Goal: Find specific fact: Find specific fact

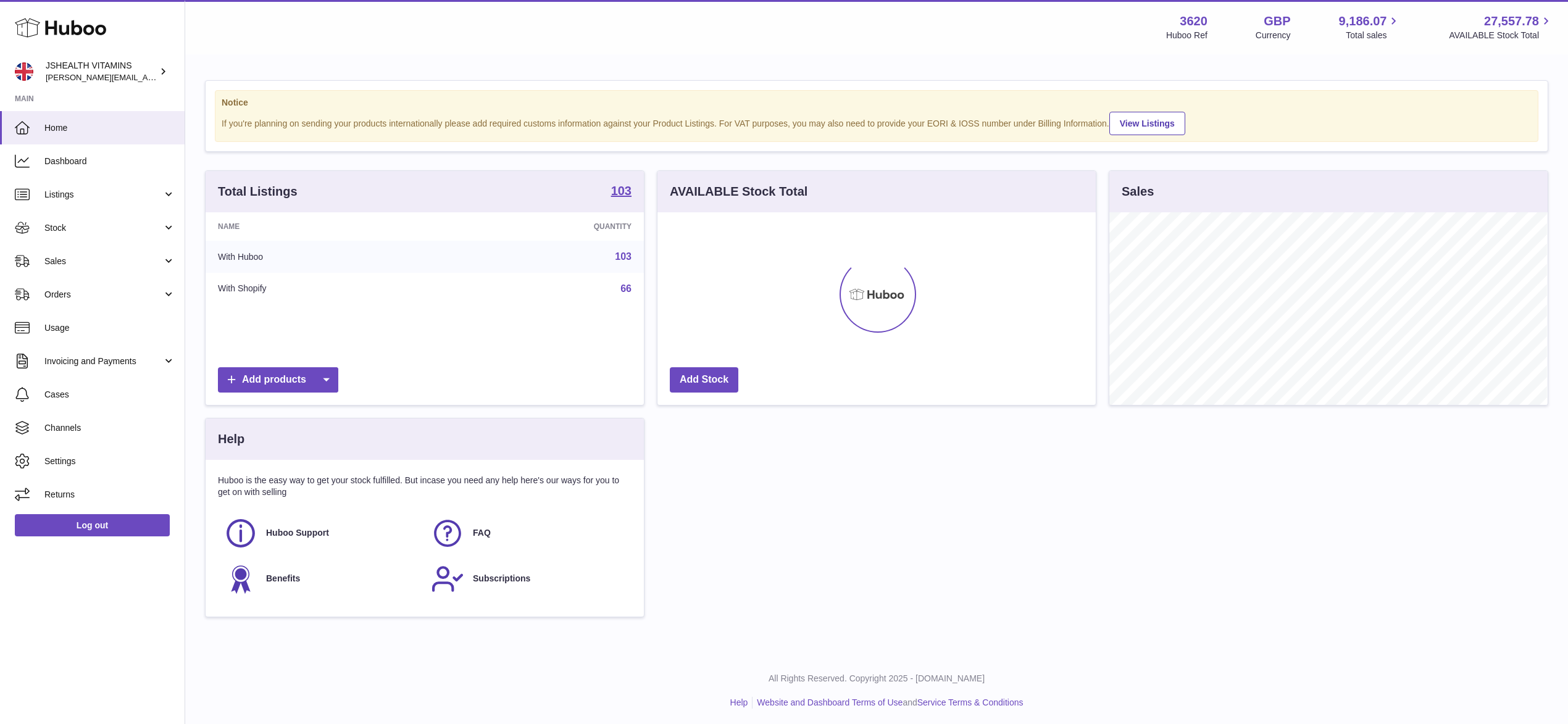
scroll to position [192, 438]
click at [117, 264] on span "Sales" at bounding box center [104, 262] width 118 height 11
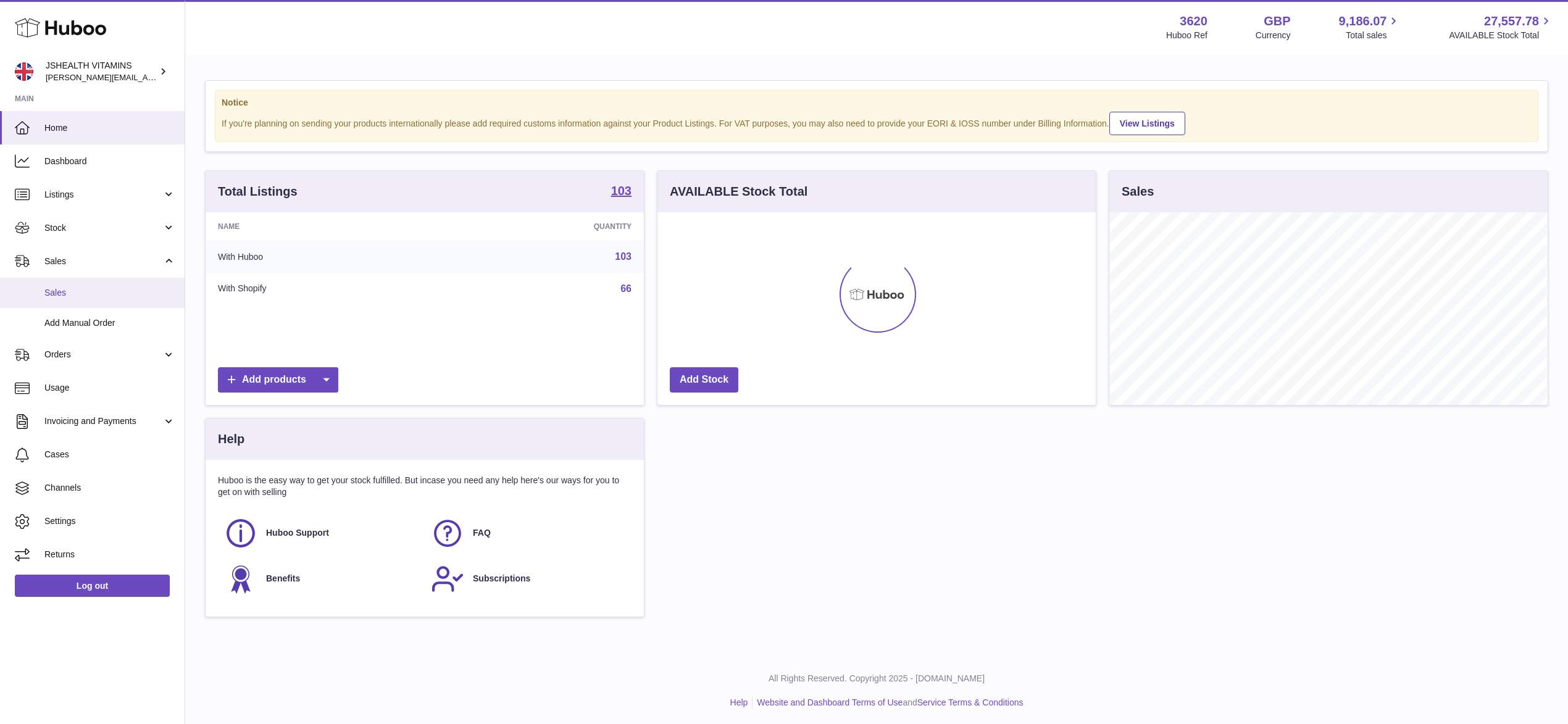
click at [98, 291] on span "Sales" at bounding box center [110, 293] width 131 height 11
click at [146, 294] on span "Sales" at bounding box center [110, 293] width 131 height 11
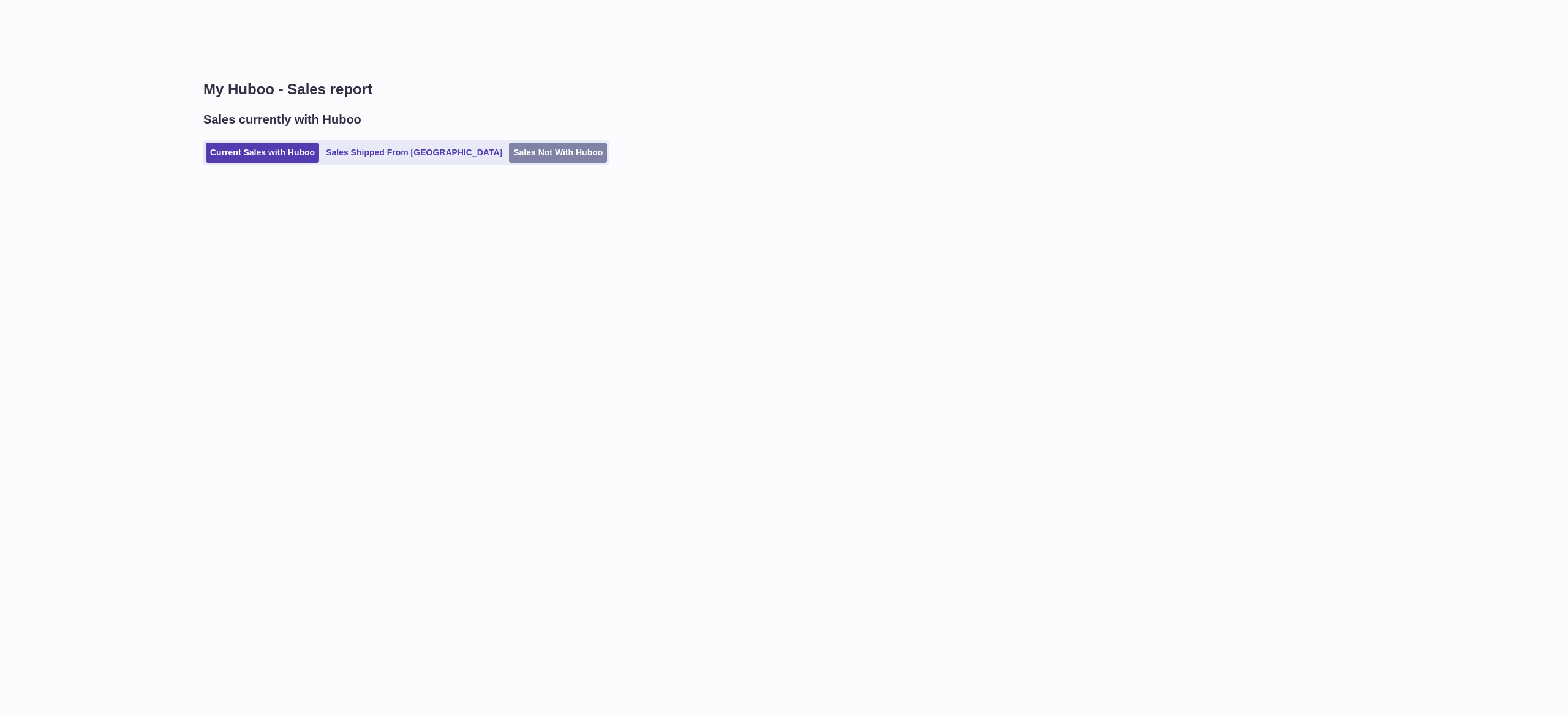
click at [521, 158] on link "Sales Not With Huboo" at bounding box center [557, 152] width 98 height 20
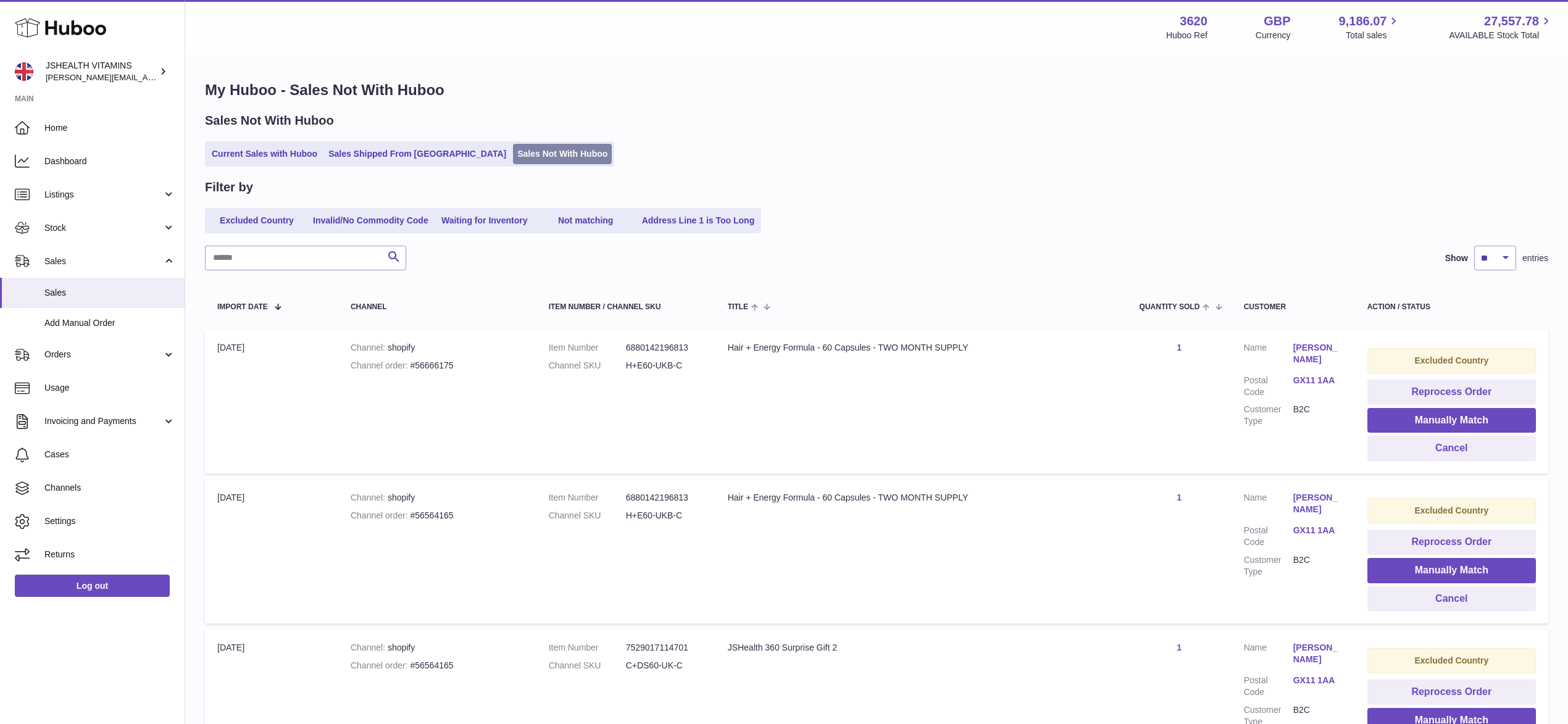
click at [525, 157] on link "Sales Not With Huboo" at bounding box center [562, 153] width 99 height 20
click at [1328, 380] on link "GX11 1AA" at bounding box center [1318, 381] width 50 height 11
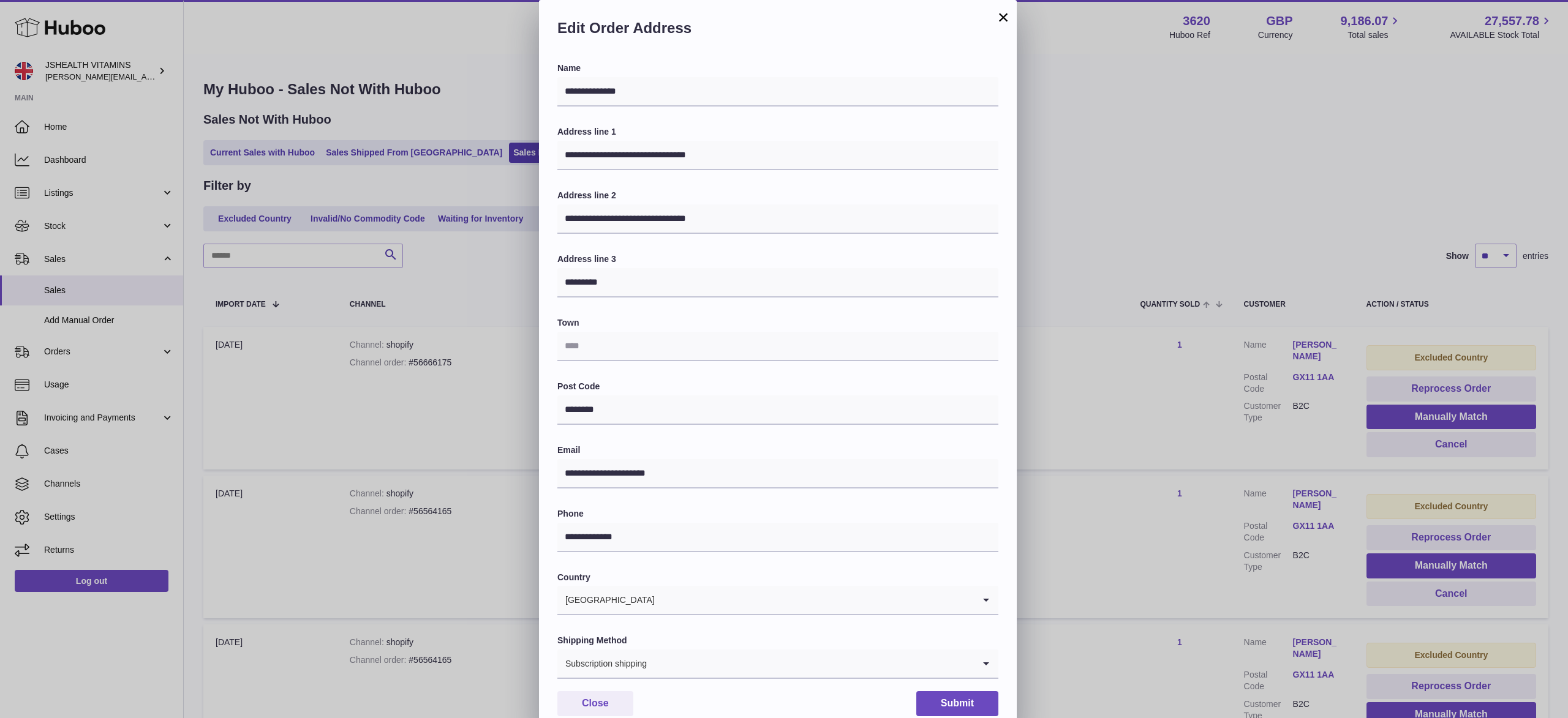
click at [1004, 19] on button "×" at bounding box center [1003, 17] width 15 height 15
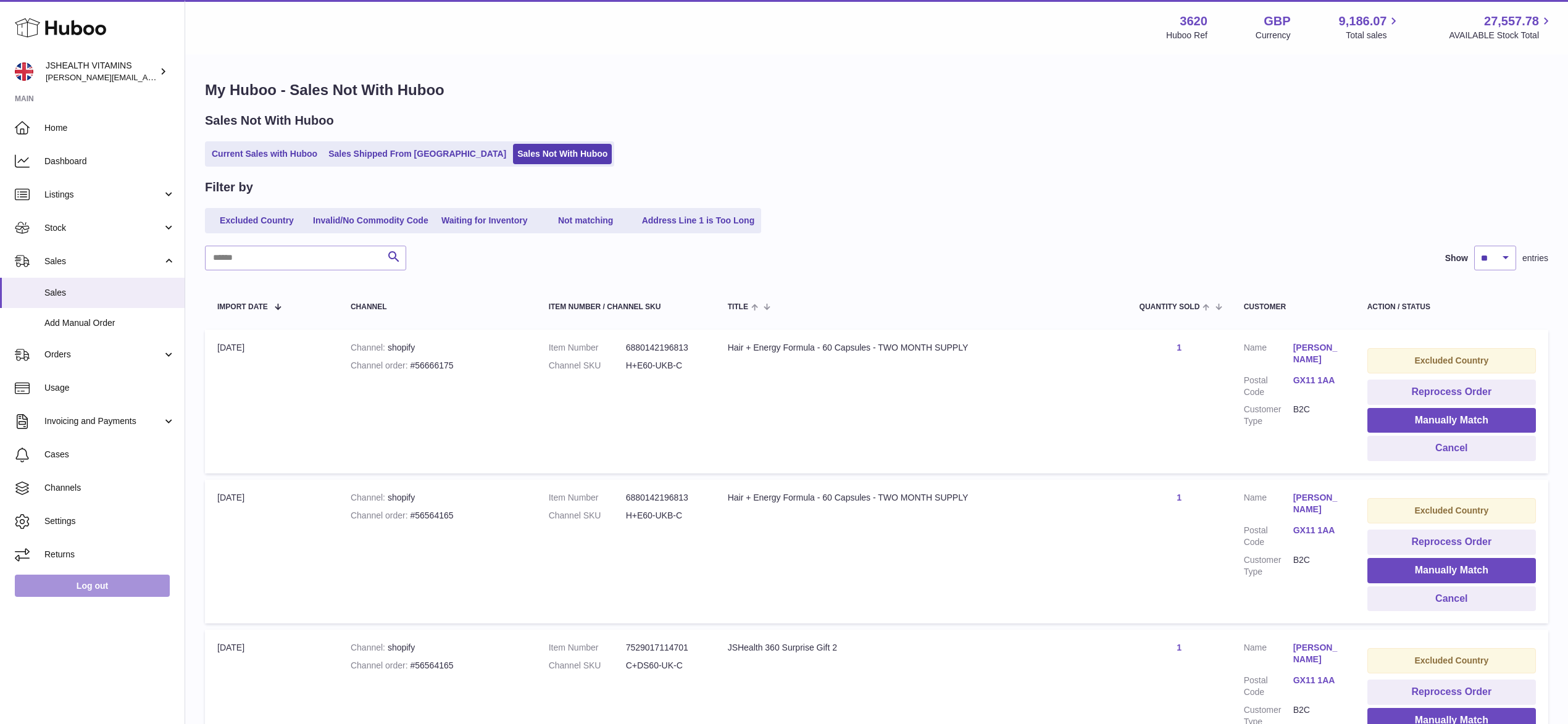
click at [103, 585] on link "Log out" at bounding box center [92, 585] width 155 height 22
